Goal: Transaction & Acquisition: Purchase product/service

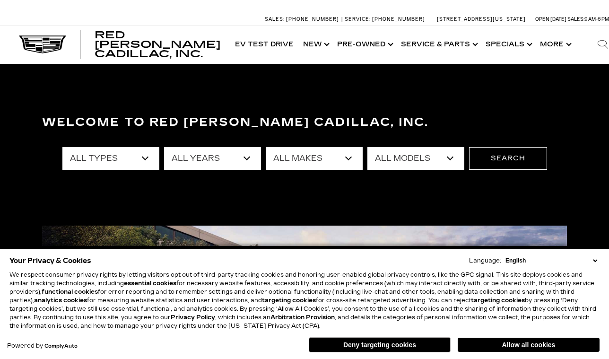
click at [385, 345] on button "Deny targeting cookies" at bounding box center [380, 344] width 142 height 15
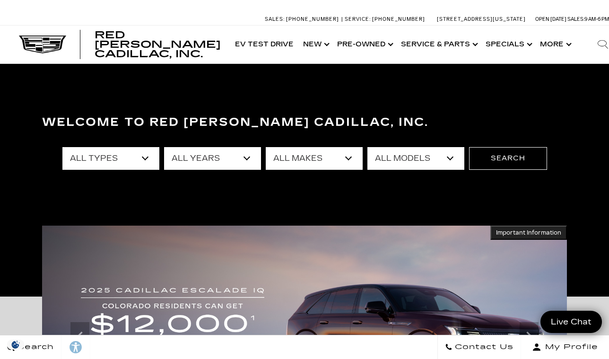
select select "New"
click at [247, 156] on select "All Years 2026 2025 2024" at bounding box center [212, 158] width 97 height 23
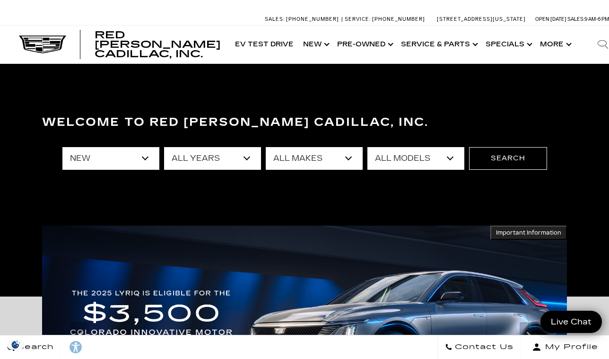
select select "2026"
select select "Cadillac"
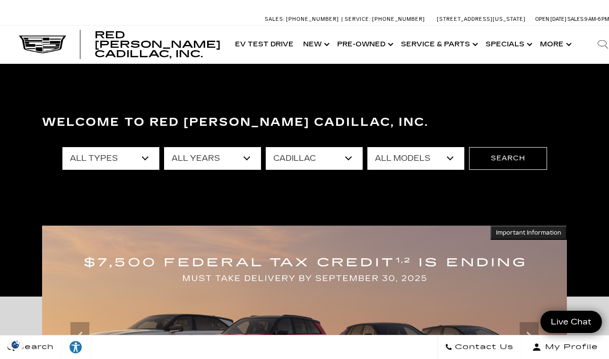
select select "Filter by year"
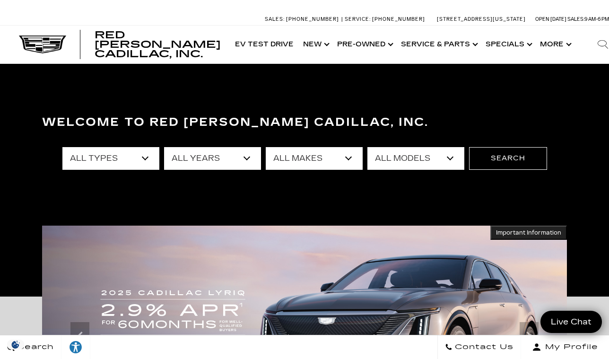
select select "XT4"
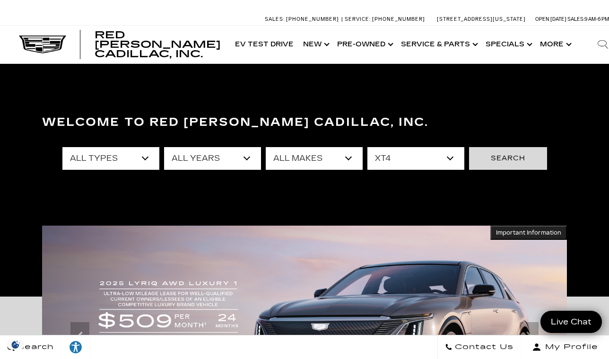
click at [495, 154] on button "Search" at bounding box center [508, 158] width 78 height 23
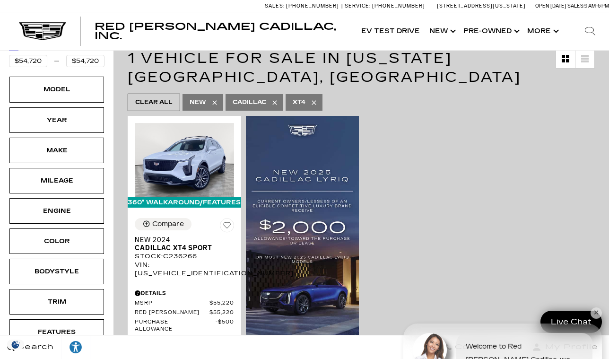
scroll to position [174, 0]
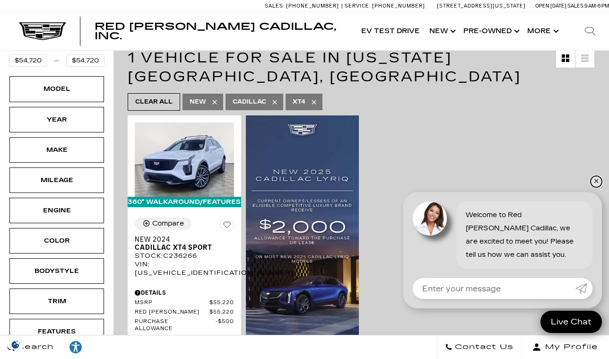
click at [596, 181] on link "✕" at bounding box center [595, 181] width 11 height 11
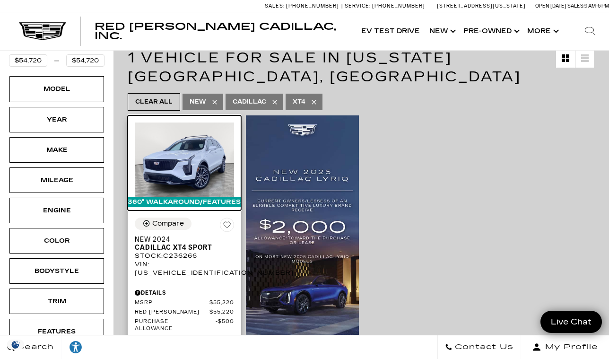
click at [184, 144] on img at bounding box center [184, 159] width 99 height 74
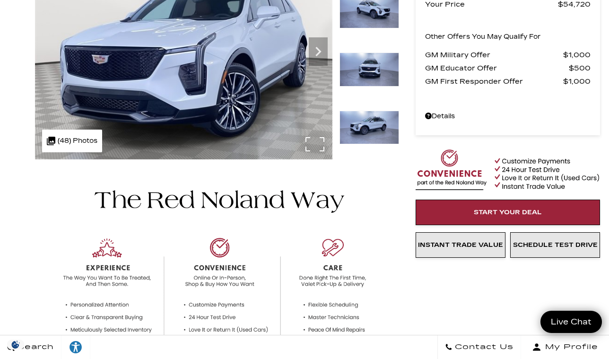
scroll to position [19, 0]
